Goal: Information Seeking & Learning: Learn about a topic

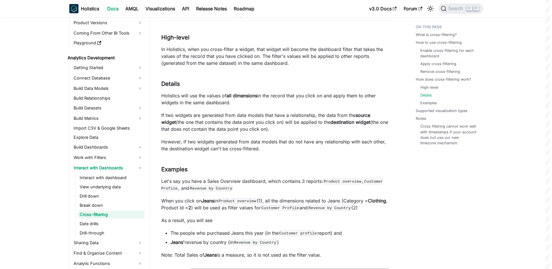
scroll to position [899, 0]
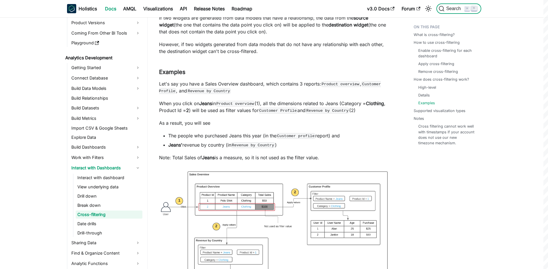
click at [450, 3] on button "Search ⌘ K" at bounding box center [458, 8] width 45 height 10
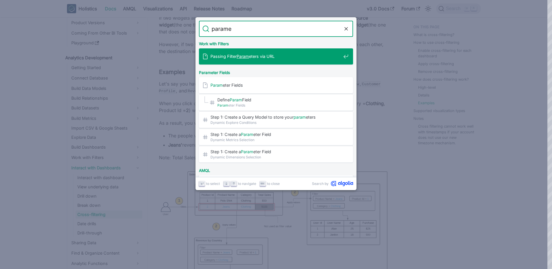
type input "paramet"
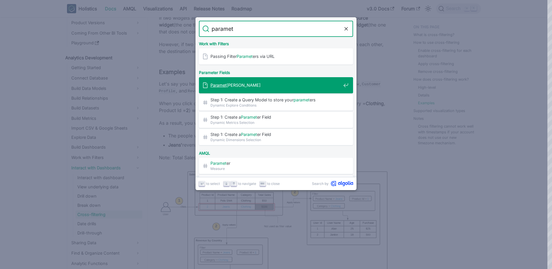
click at [235, 83] on span "Paramet [PERSON_NAME]" at bounding box center [275, 84] width 131 height 5
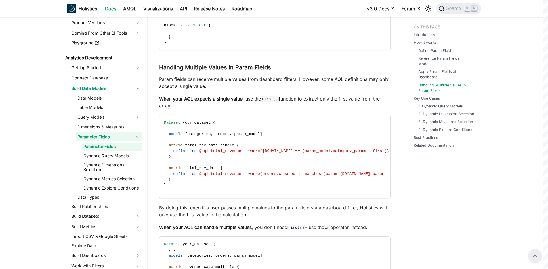
scroll to position [746, 0]
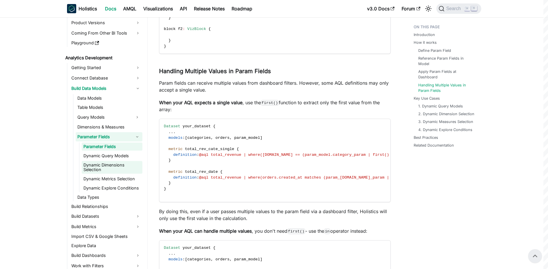
click at [112, 162] on link "Dynamic Dimensions Selection" at bounding box center [112, 167] width 61 height 13
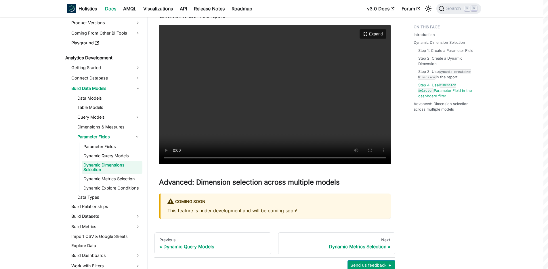
scroll to position [1284, 0]
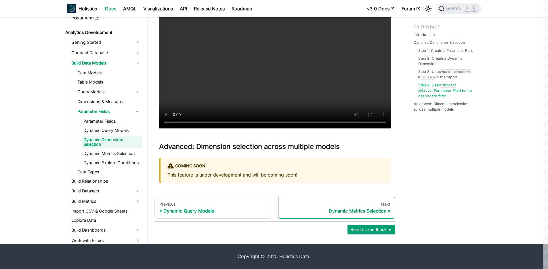
click at [351, 210] on div "Dynamic Metrics Selection" at bounding box center [336, 211] width 107 height 6
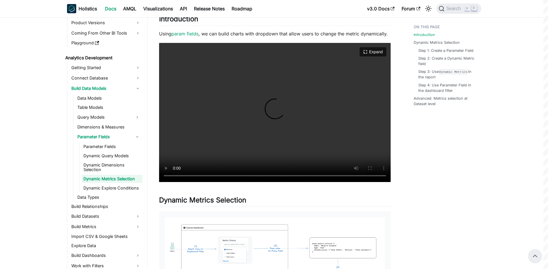
scroll to position [104, 0]
